Goal: Navigation & Orientation: Understand site structure

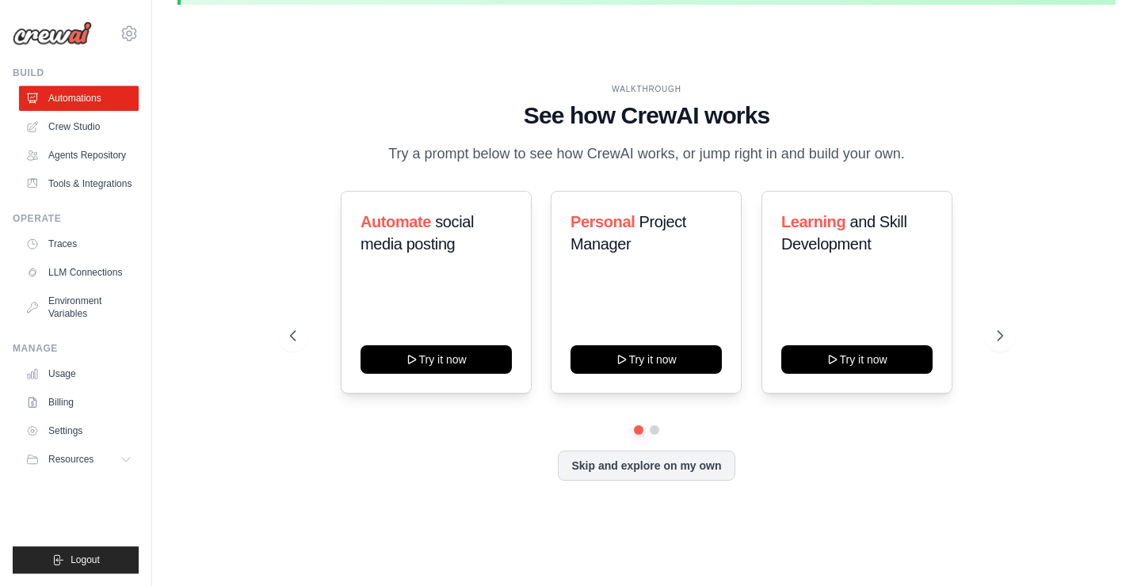
scroll to position [55, 0]
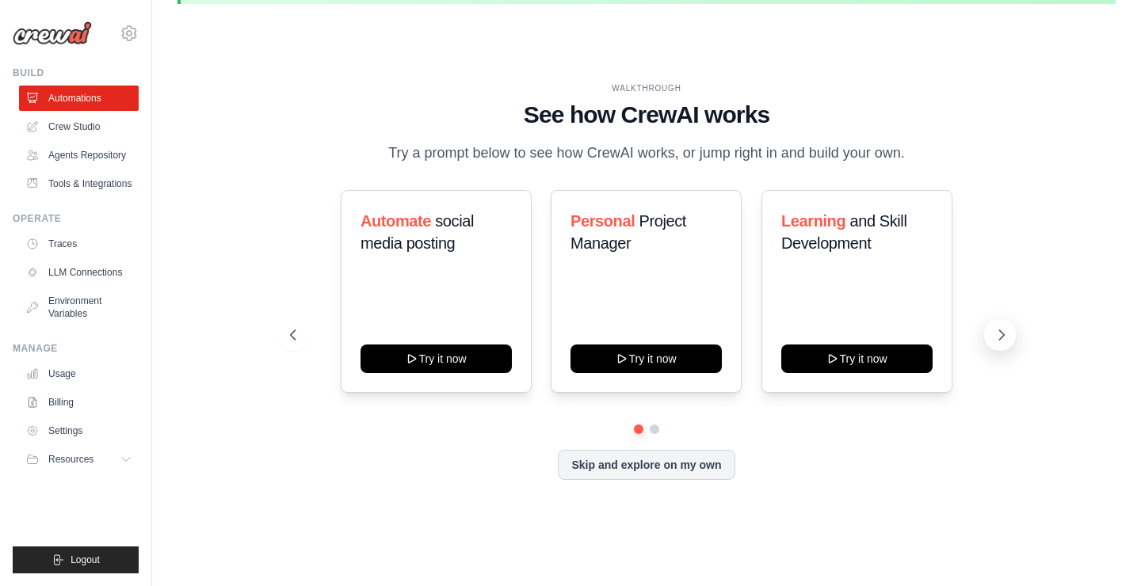
click at [999, 340] on icon at bounding box center [1002, 335] width 16 height 16
click at [299, 339] on icon at bounding box center [292, 335] width 16 height 16
click at [58, 154] on link "Agents Repository" at bounding box center [81, 155] width 120 height 25
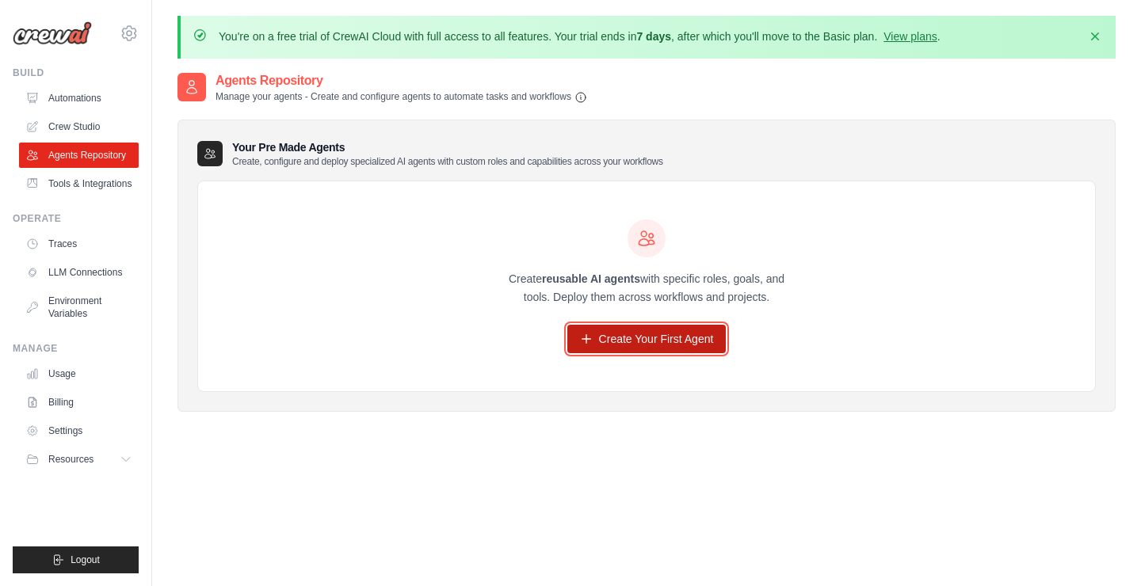
click at [643, 342] on link "Create Your First Agent" at bounding box center [646, 339] width 159 height 29
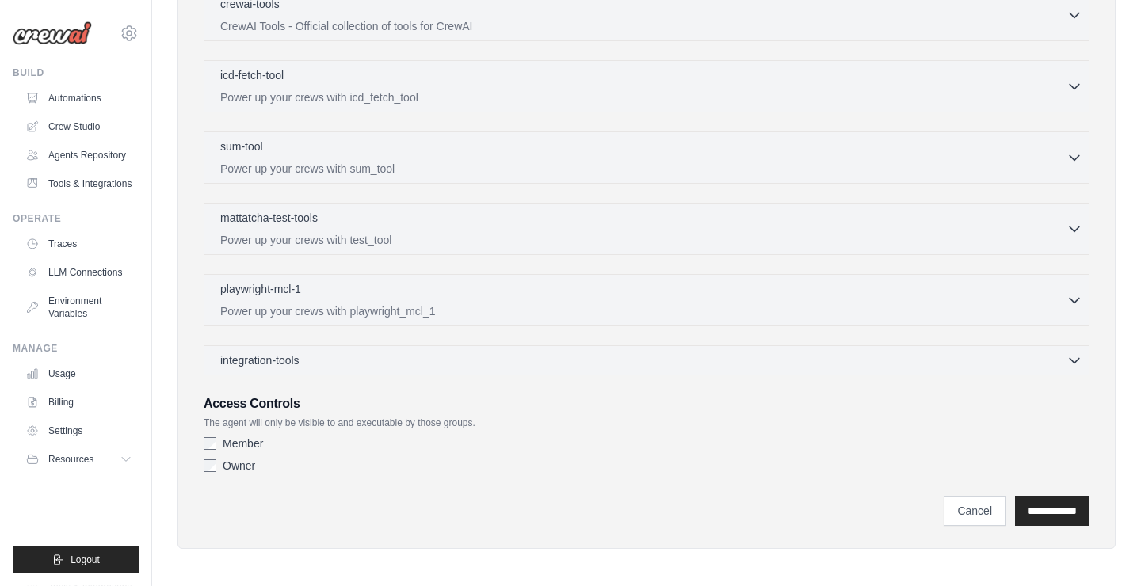
scroll to position [511, 0]
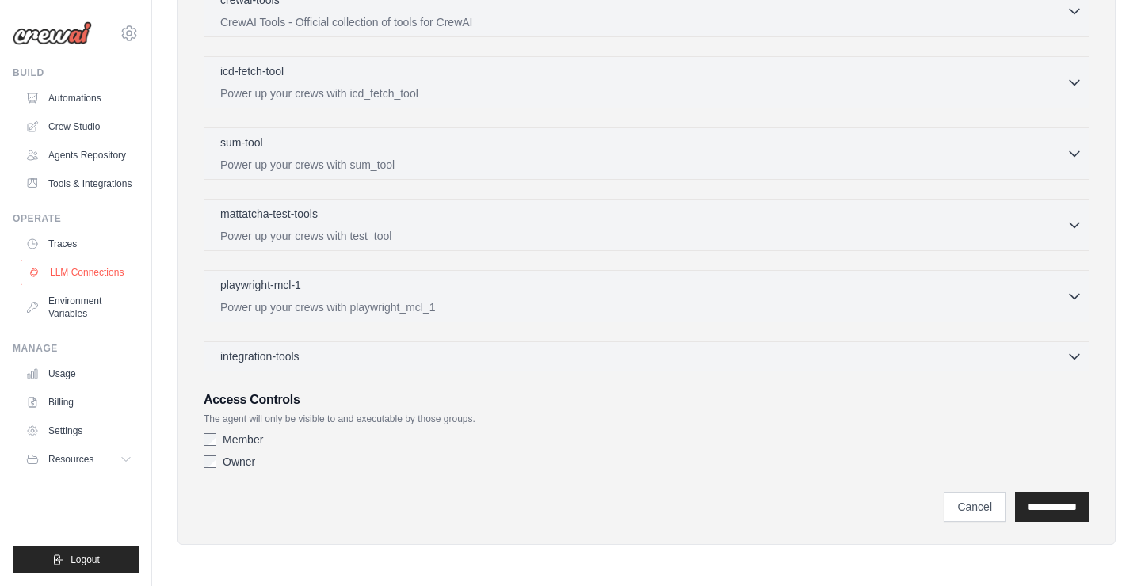
click at [75, 279] on link "LLM Connections" at bounding box center [81, 272] width 120 height 25
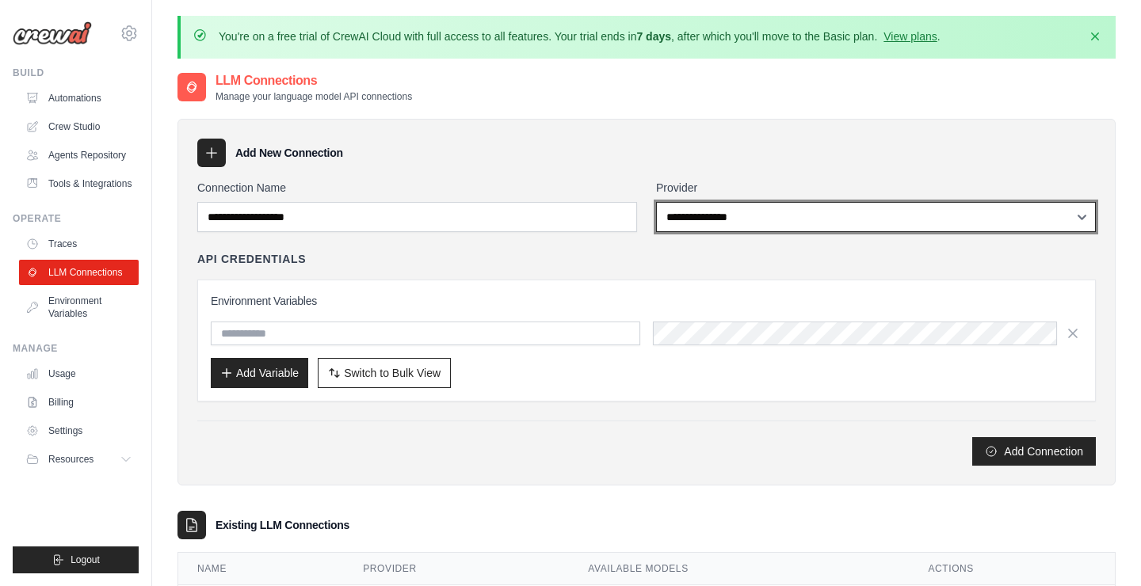
click at [656, 202] on select "**********" at bounding box center [876, 217] width 440 height 30
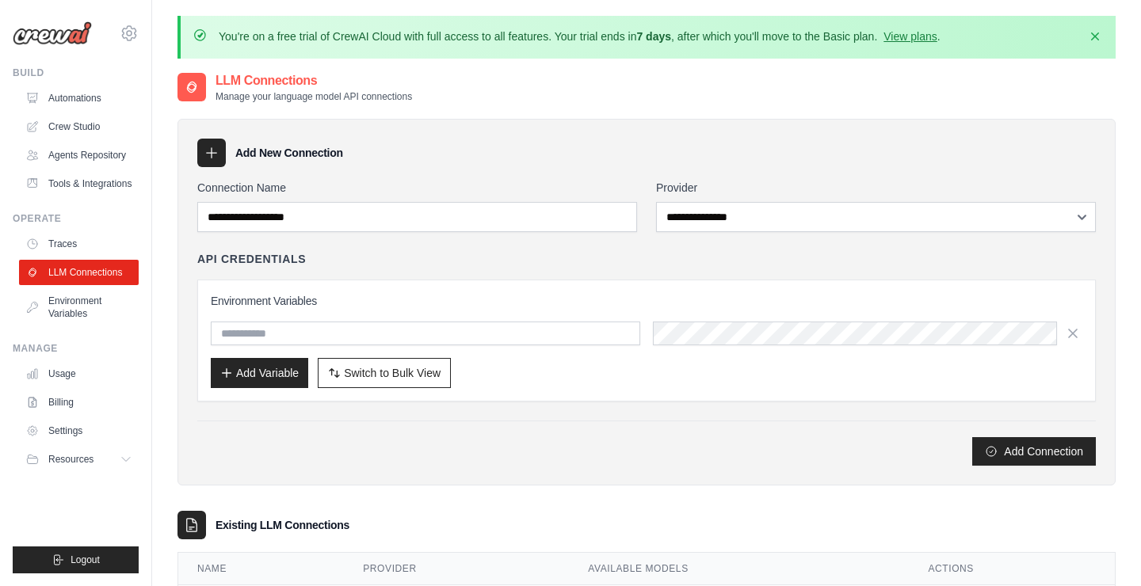
click at [822, 162] on div "Add New Connection" at bounding box center [646, 153] width 898 height 29
click at [51, 307] on link "Environment Variables" at bounding box center [81, 307] width 120 height 38
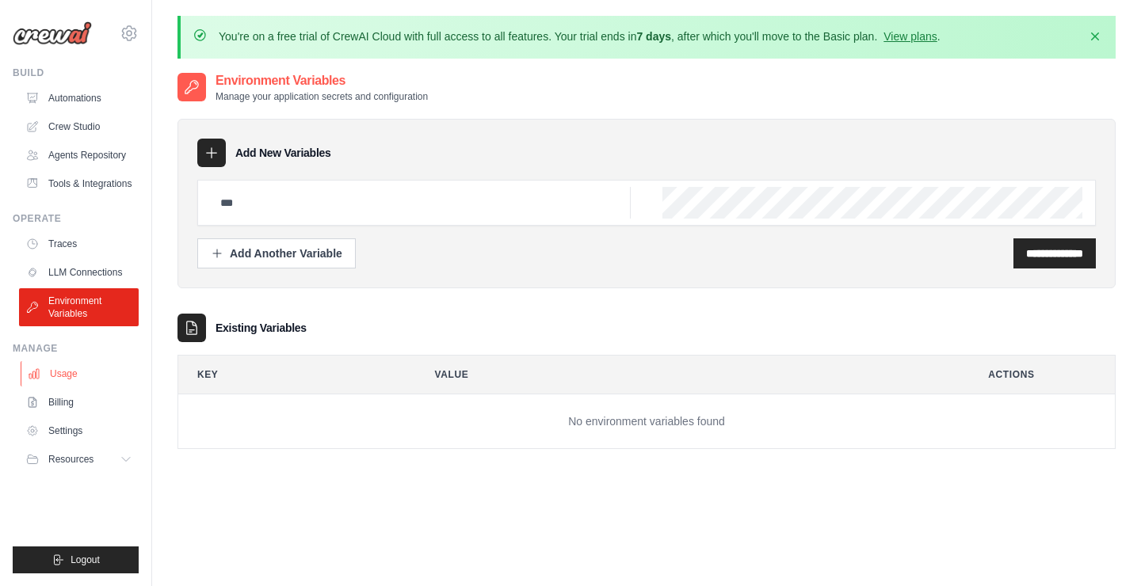
click at [59, 380] on link "Usage" at bounding box center [81, 373] width 120 height 25
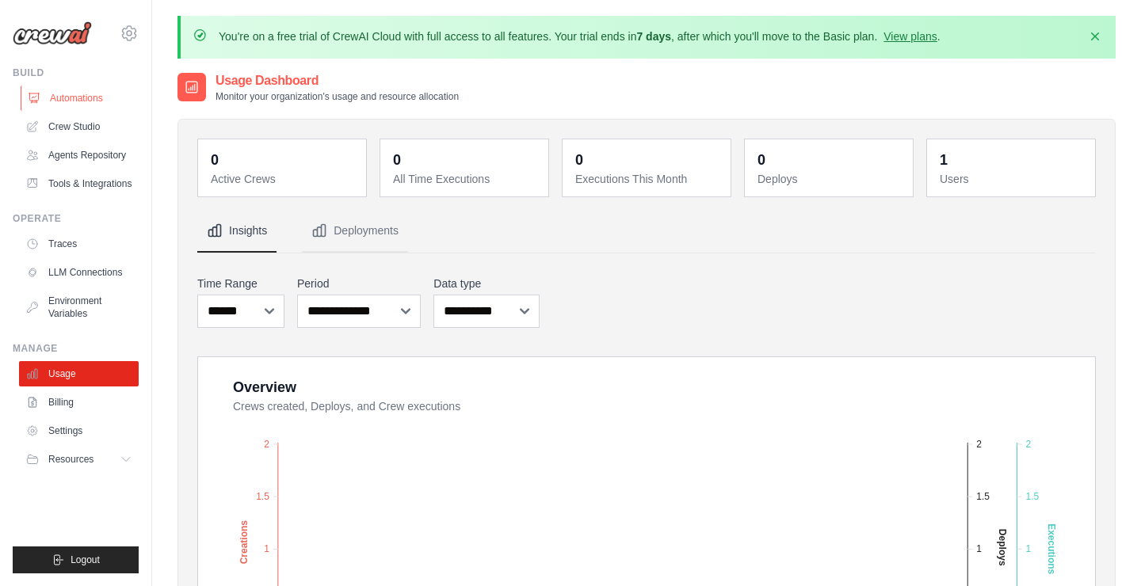
click at [87, 106] on link "Automations" at bounding box center [81, 98] width 120 height 25
